Goal: Task Accomplishment & Management: Complete application form

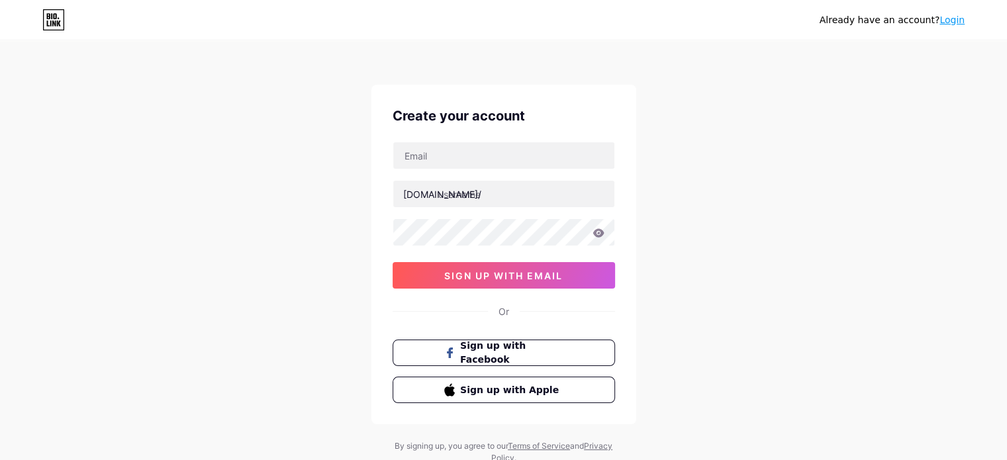
drag, startPoint x: 307, startPoint y: 160, endPoint x: 414, endPoint y: 174, distance: 107.5
click at [307, 160] on div "Already have an account? Login Create your account [DOMAIN_NAME]/ 0cAFcWeA6m44_…" at bounding box center [503, 253] width 1007 height 507
click at [421, 160] on input "text" at bounding box center [503, 155] width 221 height 26
paste input "[EMAIL_ADDRESS][DOMAIN_NAME]"
type input "[EMAIL_ADDRESS][DOMAIN_NAME]"
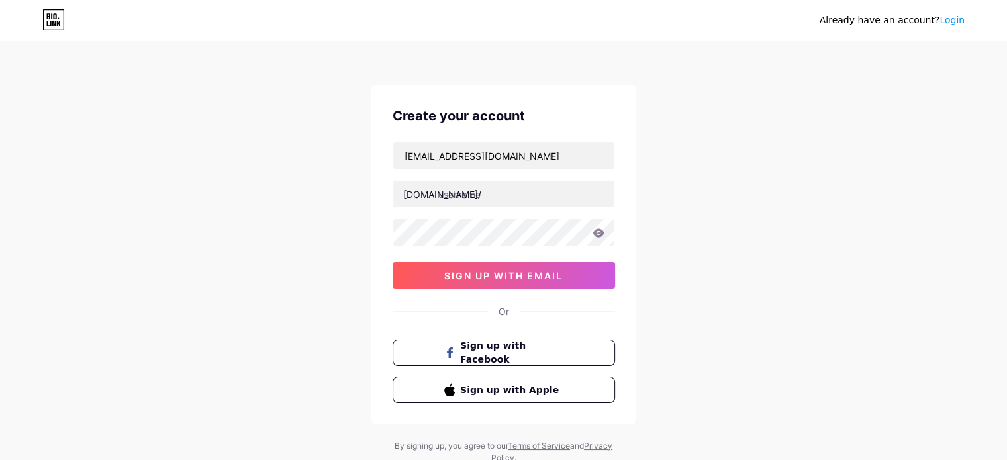
click at [672, 175] on div "Already have an account? Login Create your account [EMAIL_ADDRESS][DOMAIN_NAME]…" at bounding box center [503, 253] width 1007 height 507
drag, startPoint x: 303, startPoint y: 187, endPoint x: 358, endPoint y: 187, distance: 55.0
click at [303, 187] on div "Already have an account? Login Create your account [EMAIL_ADDRESS][DOMAIN_NAME]…" at bounding box center [503, 253] width 1007 height 507
click at [461, 198] on input "text" at bounding box center [503, 194] width 221 height 26
paste input "sivinom"
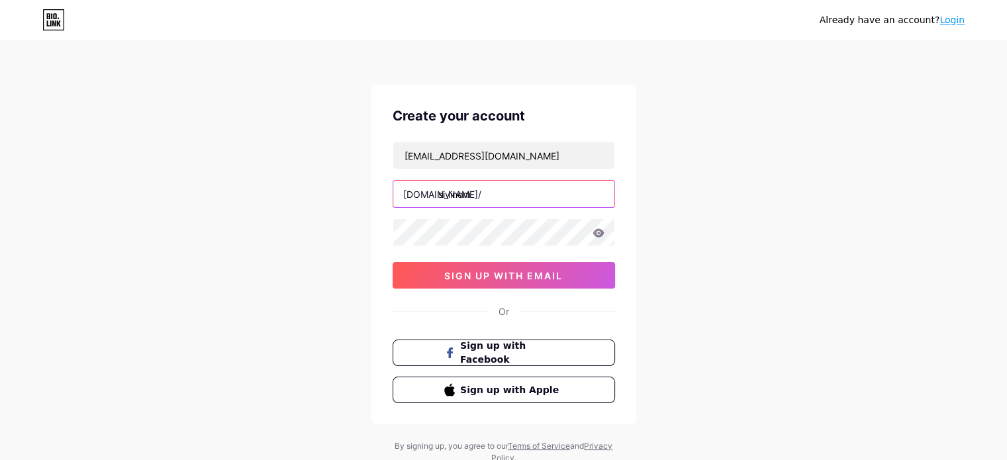
type input "sivinom"
click at [756, 230] on div "Already have an account? Login Create your account [EMAIL_ADDRESS][DOMAIN_NAME]…" at bounding box center [503, 253] width 1007 height 507
drag, startPoint x: 315, startPoint y: 160, endPoint x: 356, endPoint y: 177, distance: 44.5
click at [315, 160] on div "Already have an account? Login Create your account [EMAIL_ADDRESS][DOMAIN_NAME]…" at bounding box center [503, 253] width 1007 height 507
click at [344, 238] on div "Already have an account? Login Create your account [EMAIL_ADDRESS][DOMAIN_NAME]…" at bounding box center [503, 253] width 1007 height 507
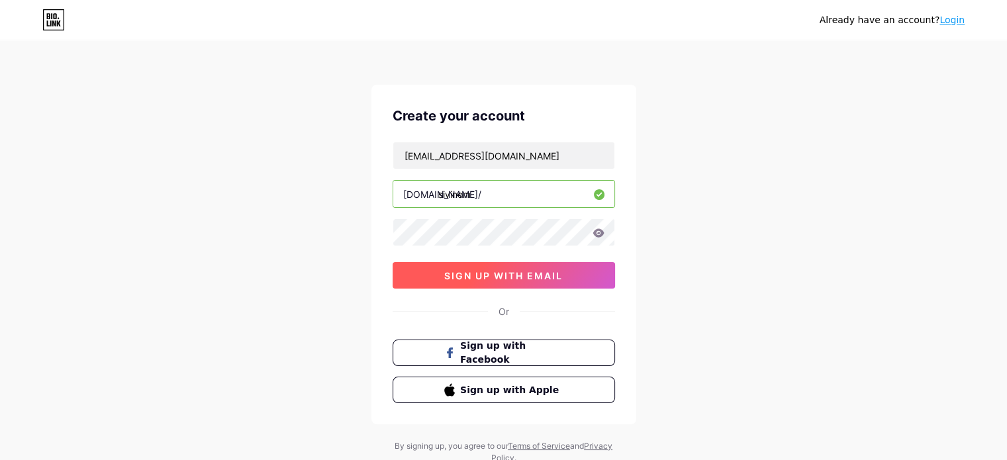
click at [462, 268] on button "sign up with email" at bounding box center [504, 275] width 223 height 26
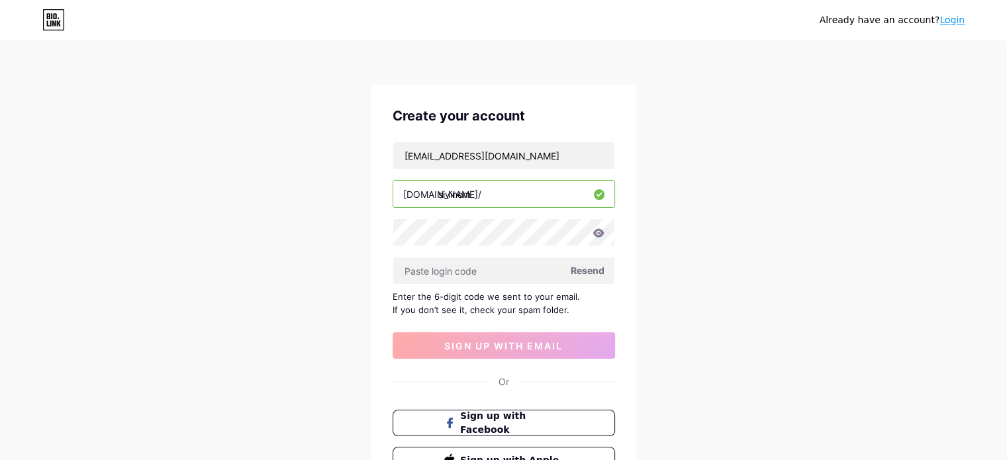
click at [588, 270] on span "Resend" at bounding box center [588, 271] width 34 height 14
